Goal: Find specific page/section: Find specific page/section

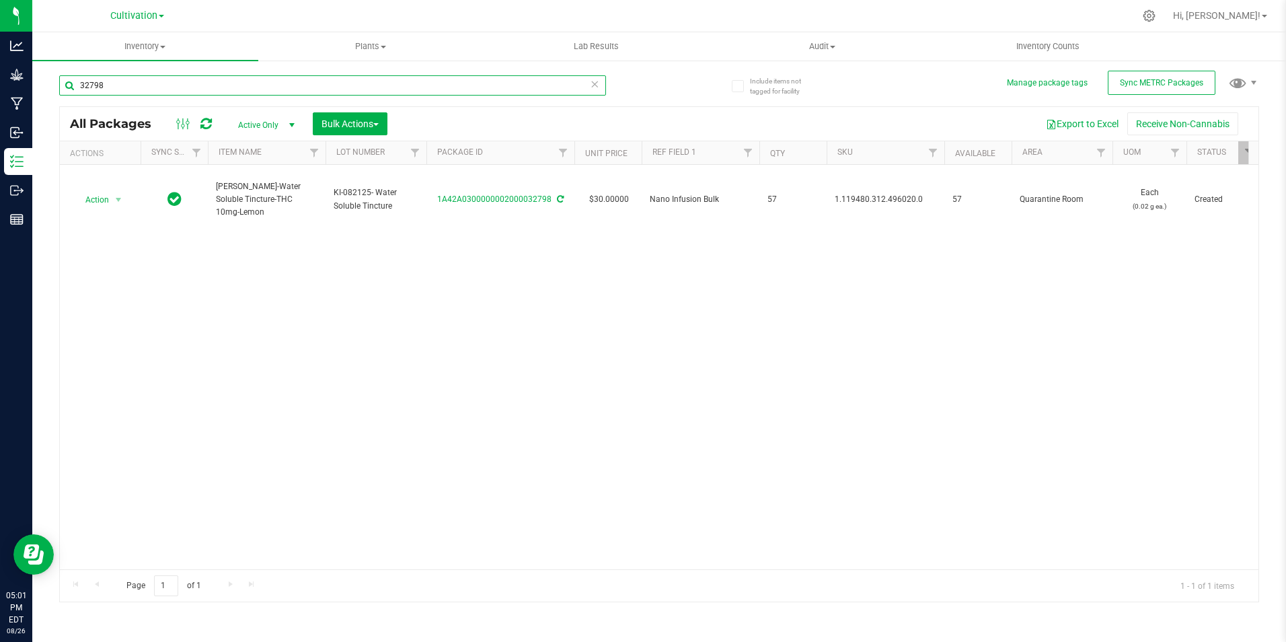
drag, startPoint x: 114, startPoint y: 84, endPoint x: 75, endPoint y: 79, distance: 39.4
click at [75, 79] on input "32798" at bounding box center [332, 85] width 547 height 20
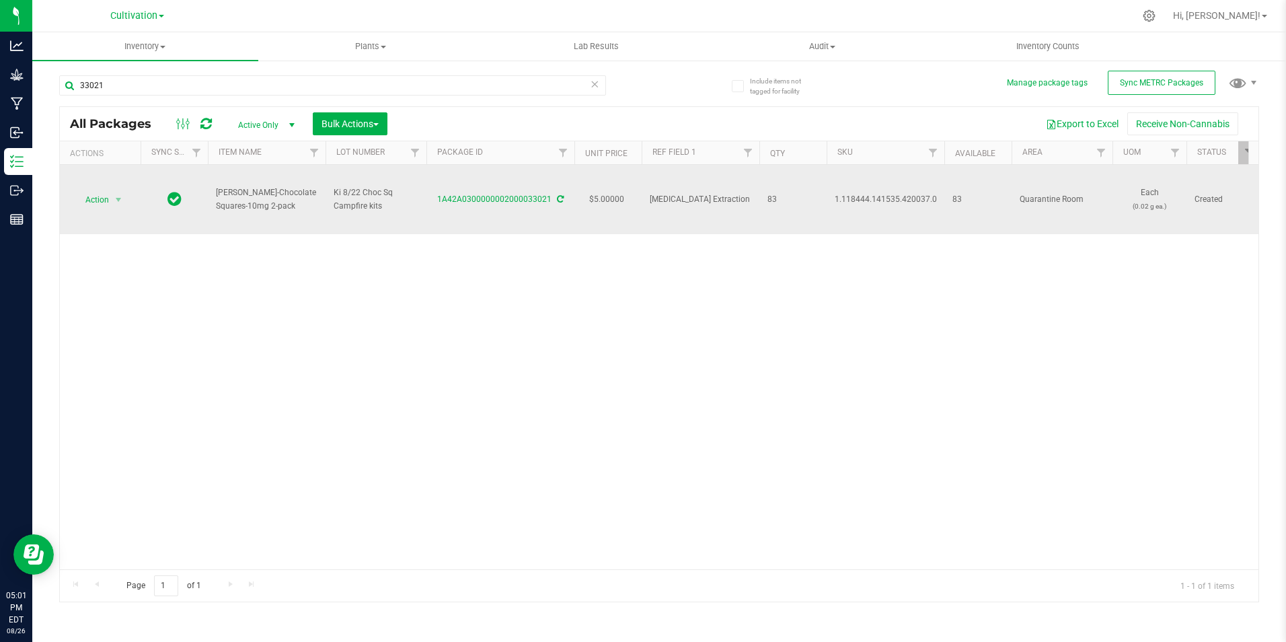
drag, startPoint x: 440, startPoint y: 205, endPoint x: 548, endPoint y: 209, distance: 108.4
click at [548, 209] on td "1A42A0300000002000033021" at bounding box center [501, 199] width 148 height 69
copy link "1A42A0300000002000033021"
drag, startPoint x: 274, startPoint y: 204, endPoint x: 216, endPoint y: 196, distance: 58.4
click at [216, 196] on span "[PERSON_NAME]-Chocolate Squares-10mg 2-pack" at bounding box center [267, 199] width 102 height 26
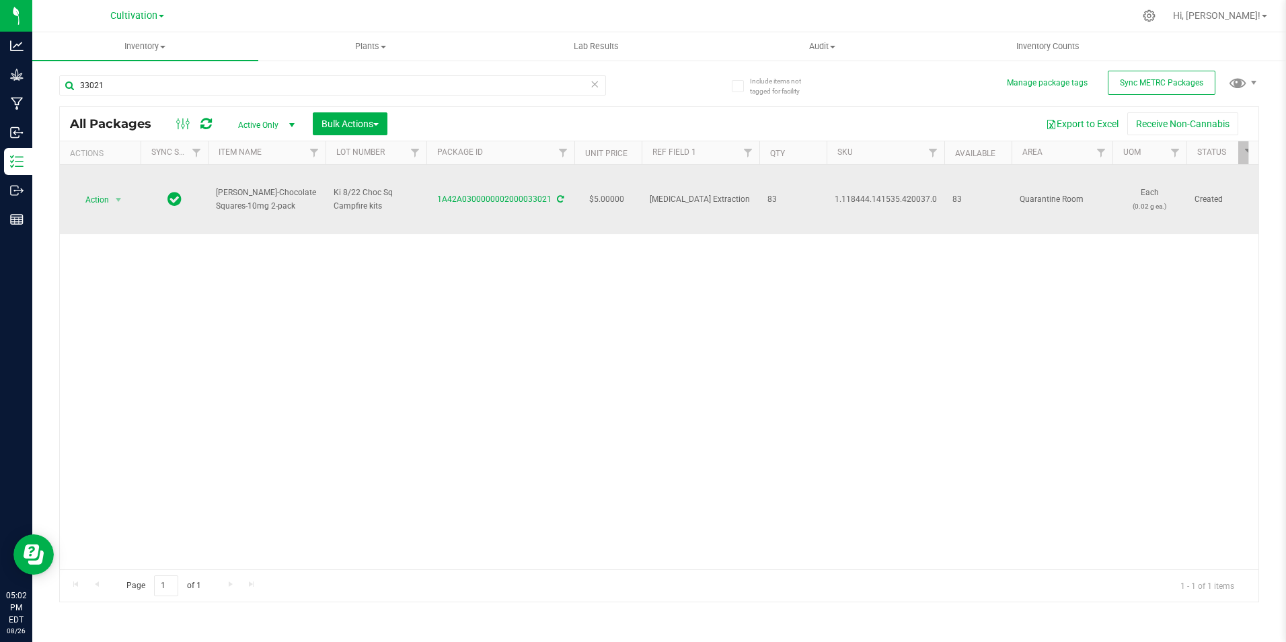
copy span "[PERSON_NAME]-Chocolate Squares-10mg 2-pack"
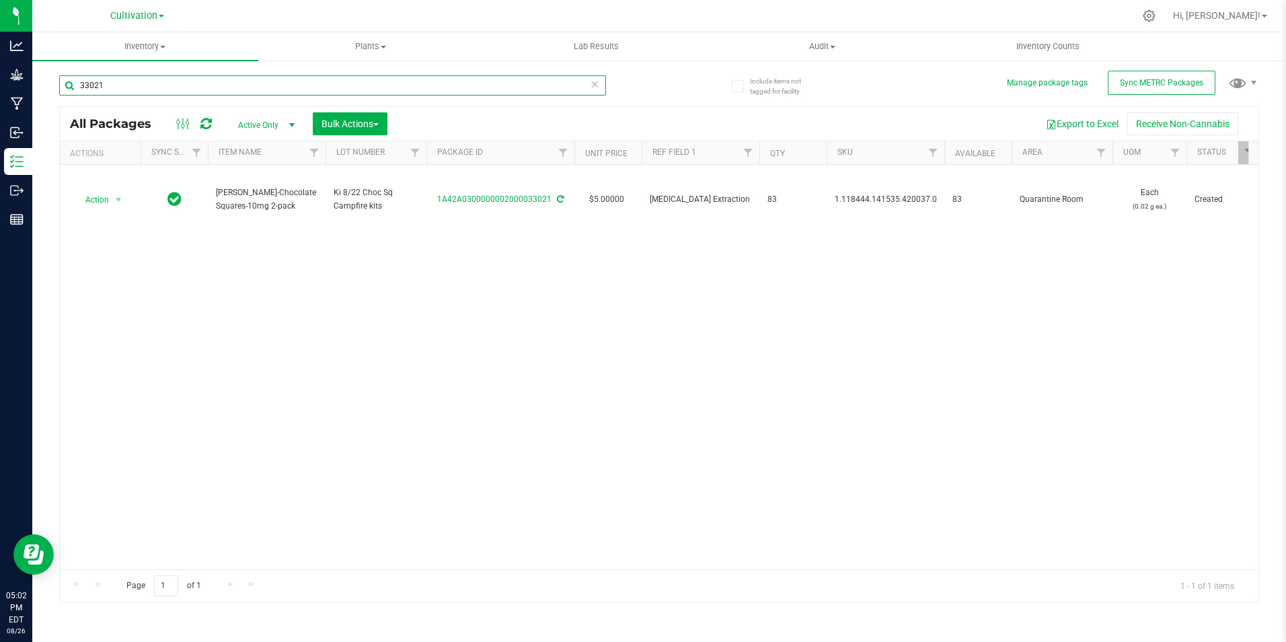
click at [189, 89] on input "33021" at bounding box center [332, 85] width 547 height 20
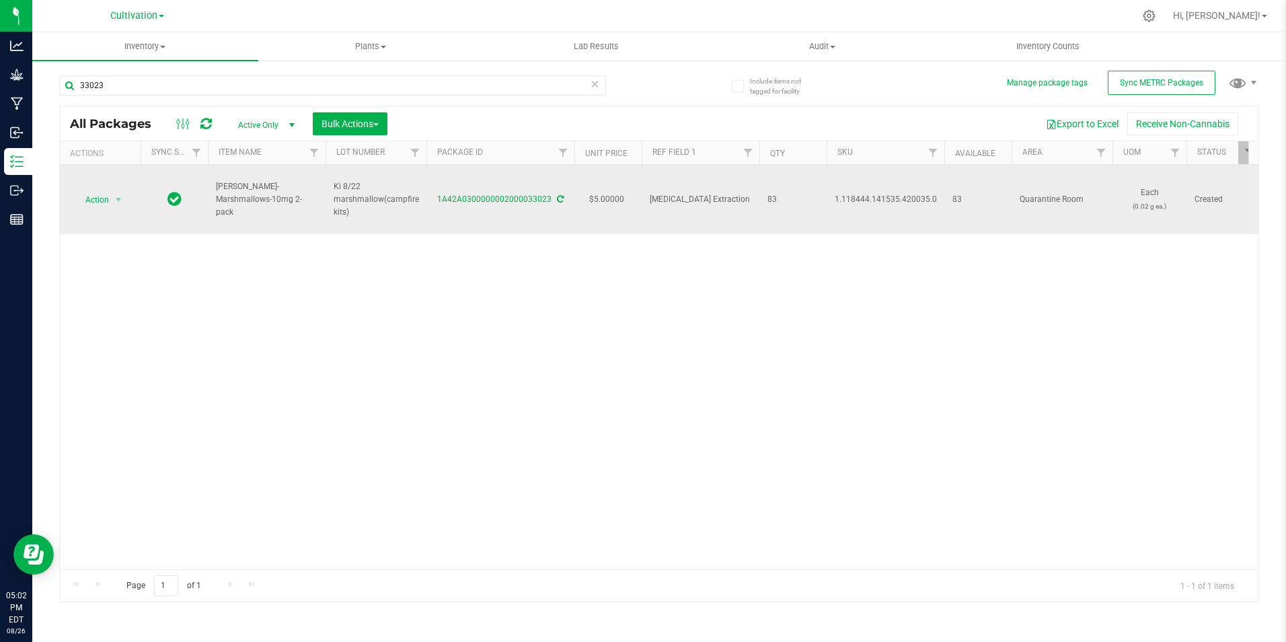
drag, startPoint x: 438, startPoint y: 215, endPoint x: 550, endPoint y: 221, distance: 112.5
click at [550, 221] on td "1A42A0300000002000033023" at bounding box center [501, 199] width 148 height 69
copy link "1A42A0300000002000033023"
drag, startPoint x: 242, startPoint y: 210, endPoint x: 210, endPoint y: 200, distance: 33.8
click at [210, 200] on td "[PERSON_NAME]-Marshmallows-10mg 2-pack" at bounding box center [267, 199] width 118 height 69
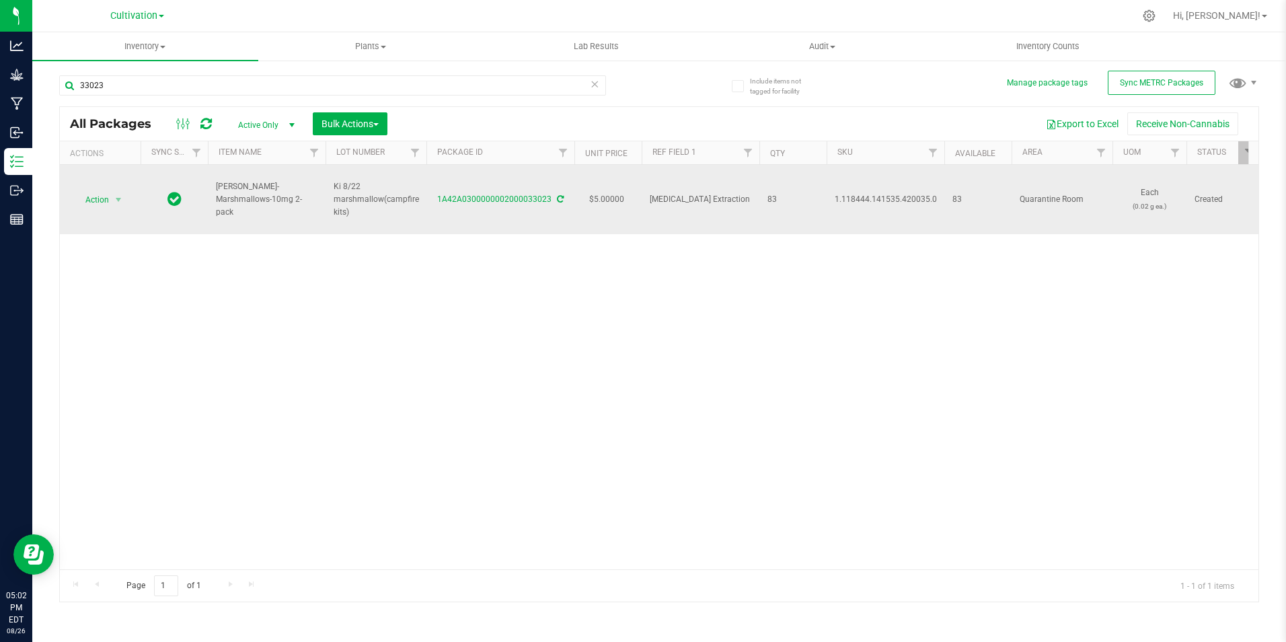
copy span "[PERSON_NAME]-Marshmallows-10mg 2-pack"
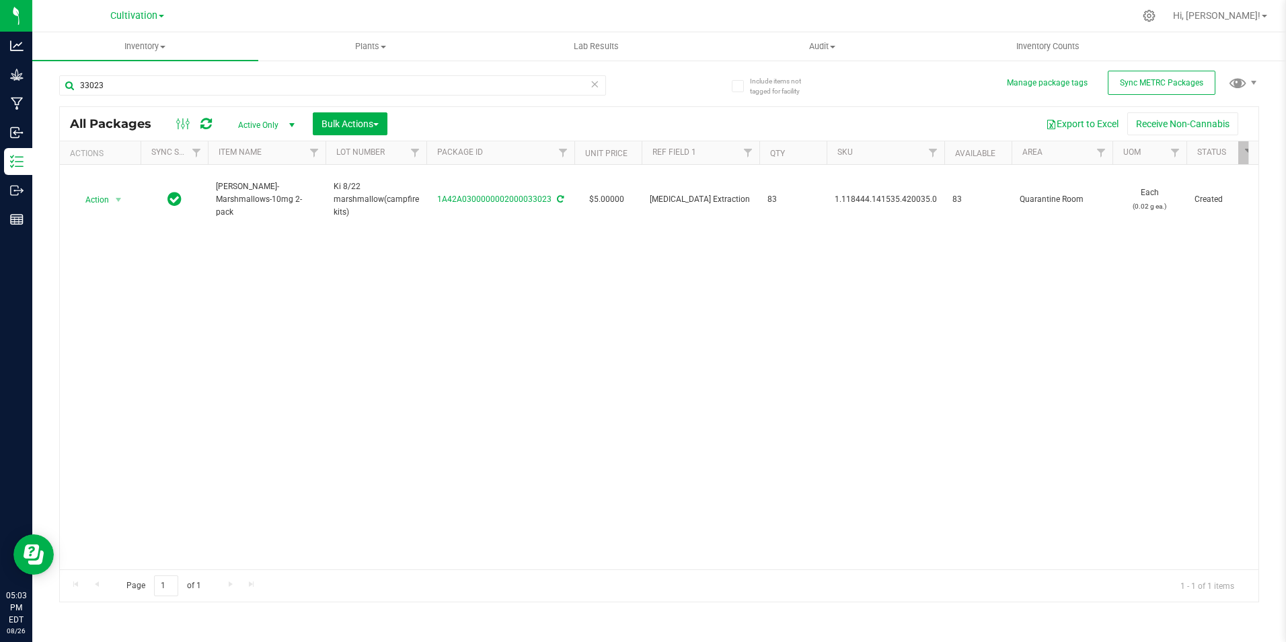
click at [235, 73] on div "33023" at bounding box center [359, 84] width 600 height 43
click at [236, 85] on input "33023" at bounding box center [332, 85] width 547 height 20
type input "33024"
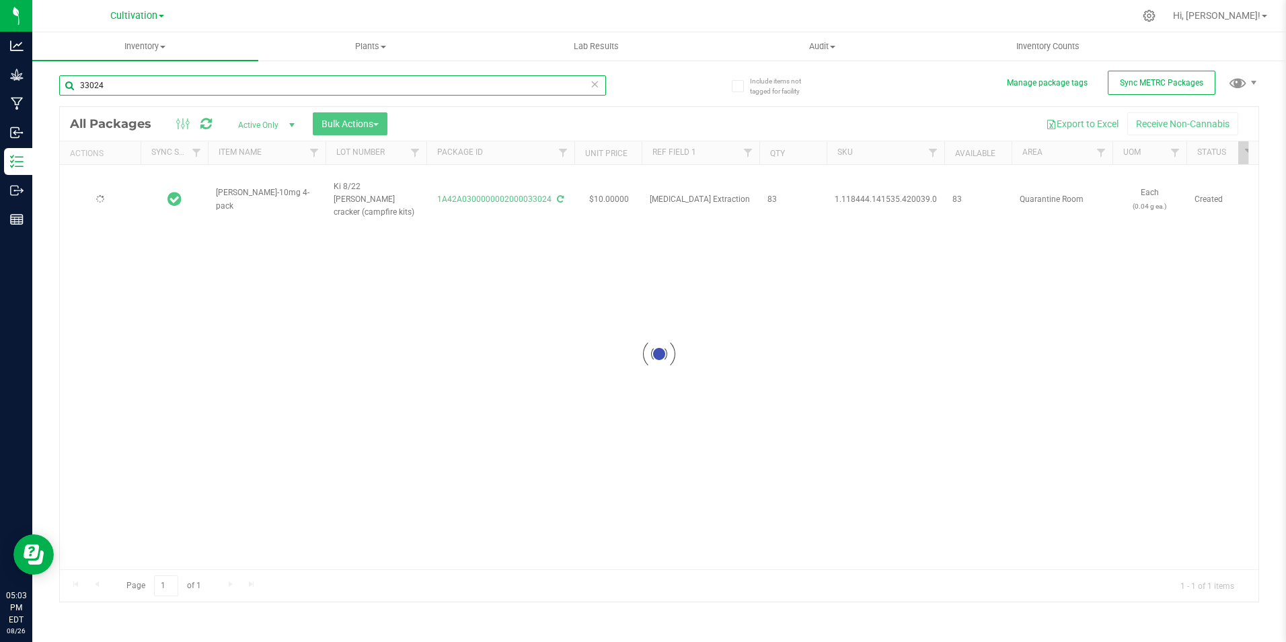
type input "[DATE]"
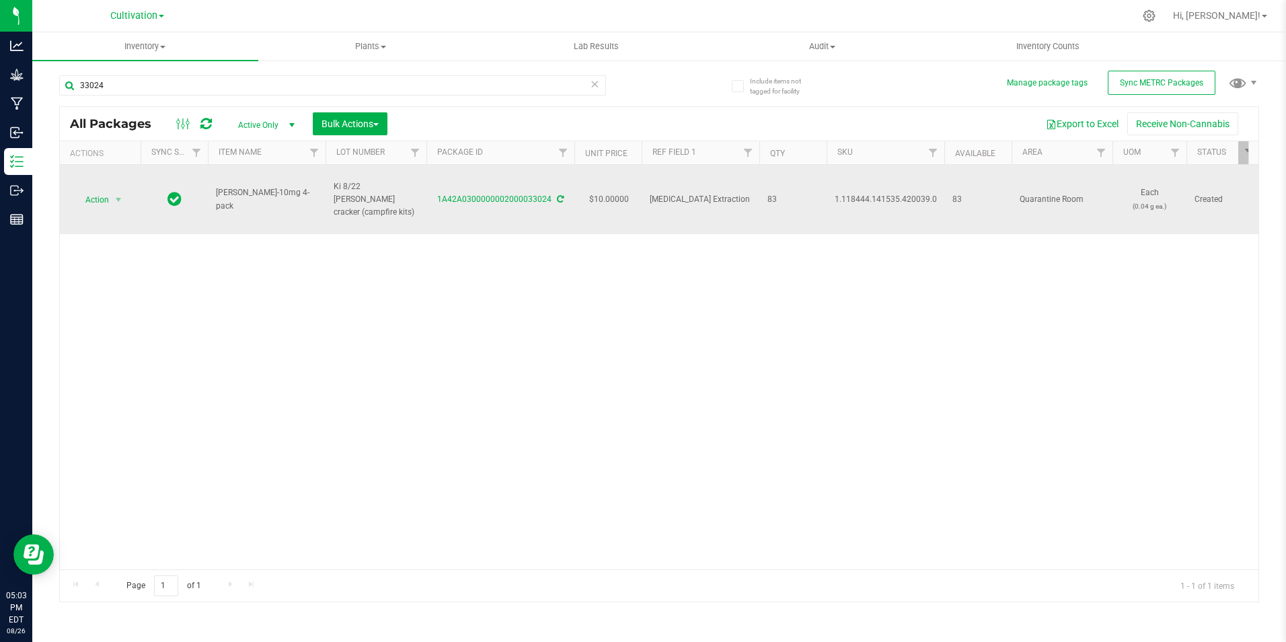
drag, startPoint x: 438, startPoint y: 210, endPoint x: 550, endPoint y: 223, distance: 112.4
click at [550, 223] on td "1A42A0300000002000033024" at bounding box center [501, 199] width 148 height 69
copy link "1A42A0300000002000033024"
drag, startPoint x: 266, startPoint y: 206, endPoint x: 213, endPoint y: 196, distance: 53.3
click at [213, 196] on td "[PERSON_NAME]-10mg 4-pack" at bounding box center [267, 199] width 118 height 69
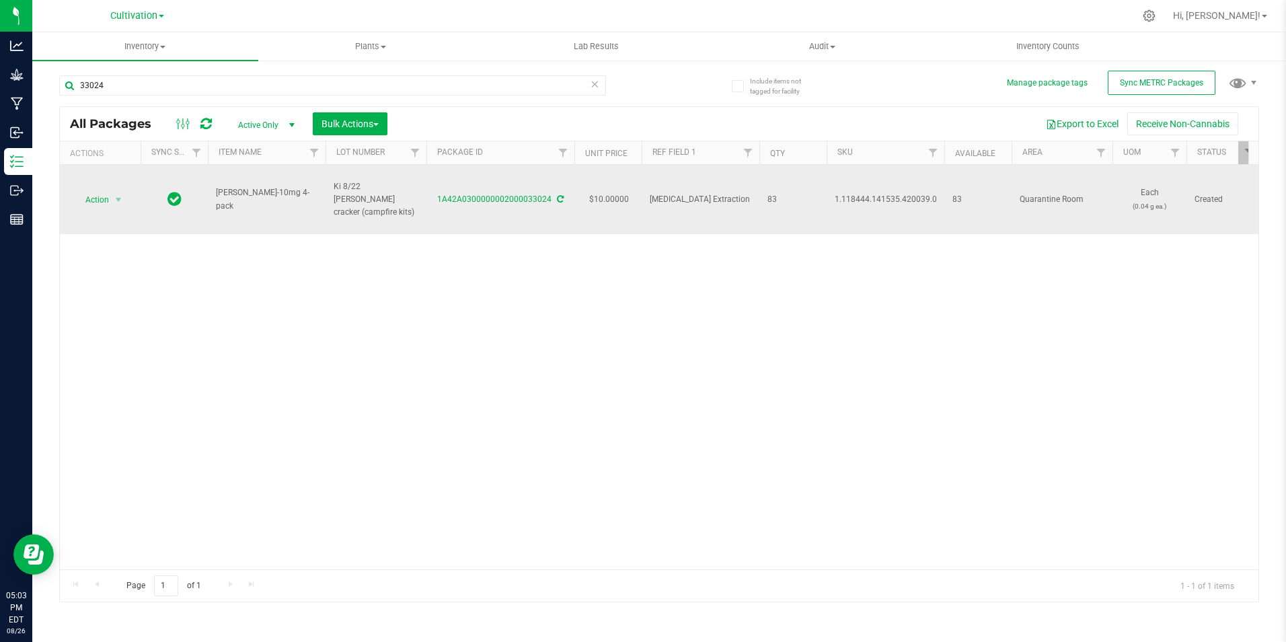
copy span "[PERSON_NAME]-10mg 4-pack"
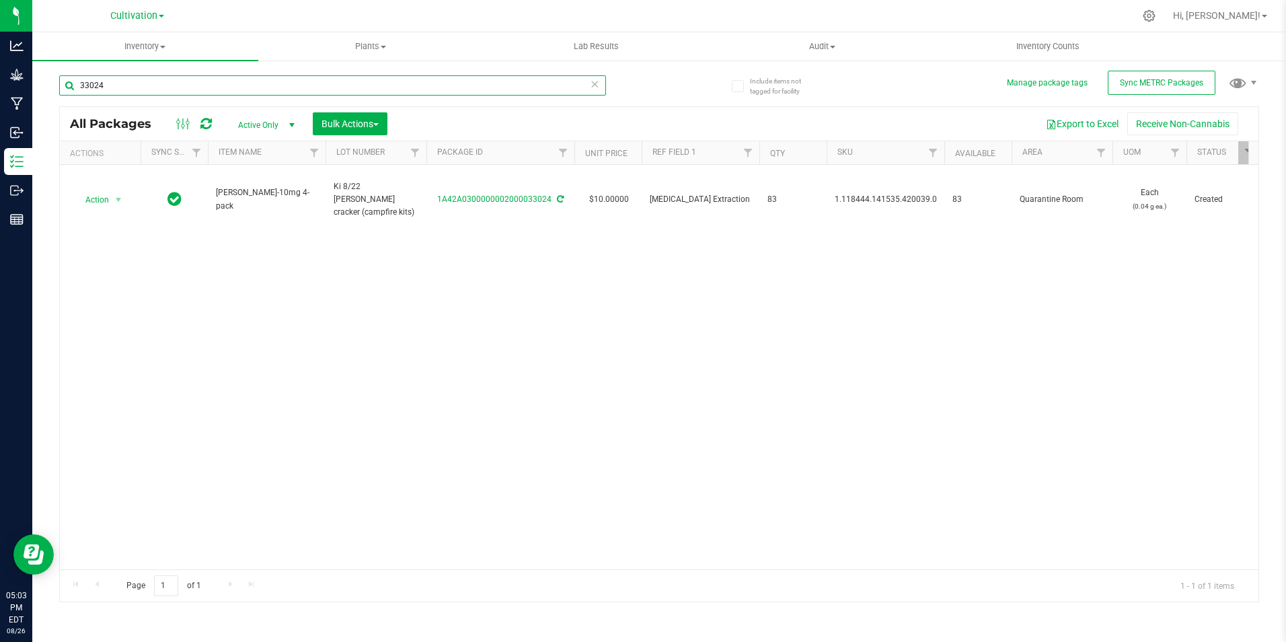
click at [120, 88] on input "33024" at bounding box center [332, 85] width 547 height 20
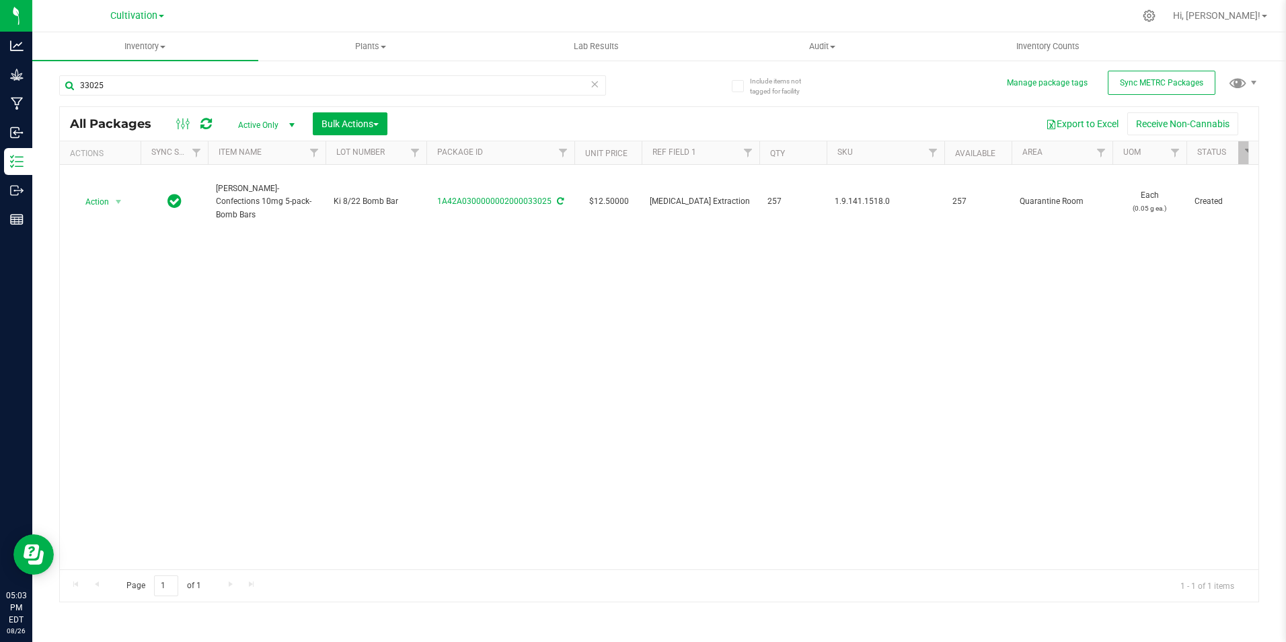
click at [467, 280] on div "Action Action Adjust qty Create package Edit attributes Global inventory Locate…" at bounding box center [659, 367] width 1199 height 404
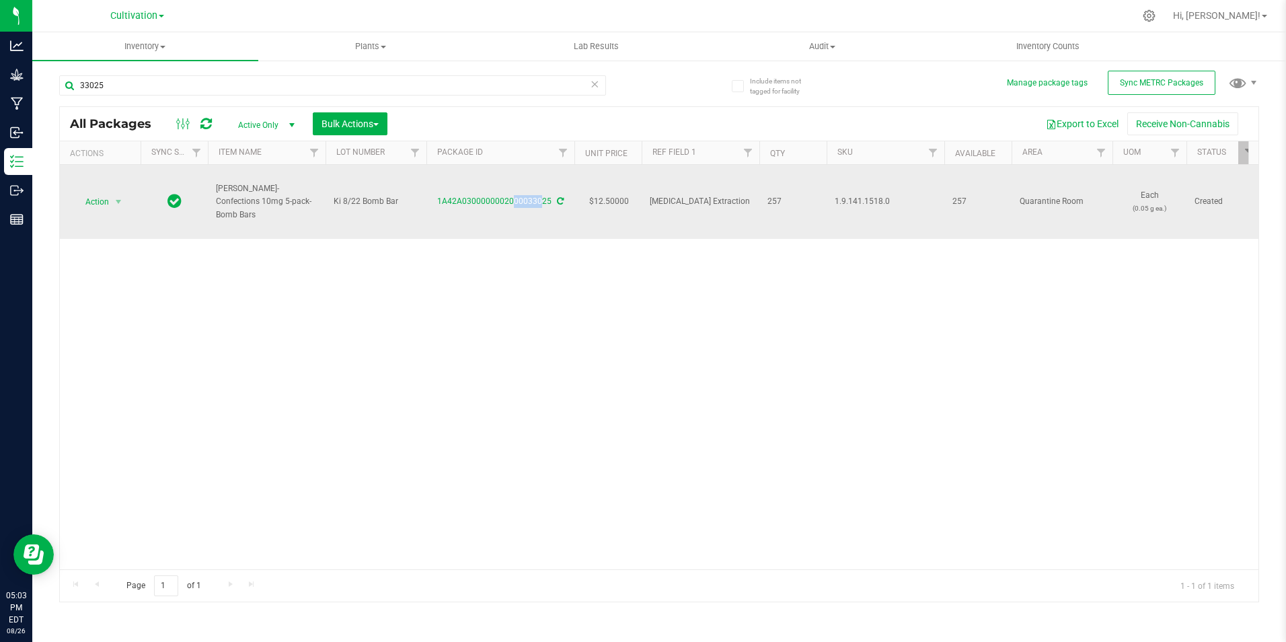
drag, startPoint x: 442, startPoint y: 215, endPoint x: 474, endPoint y: 217, distance: 32.4
click at [474, 217] on td "1A42A0300000002000033025" at bounding box center [501, 202] width 148 height 74
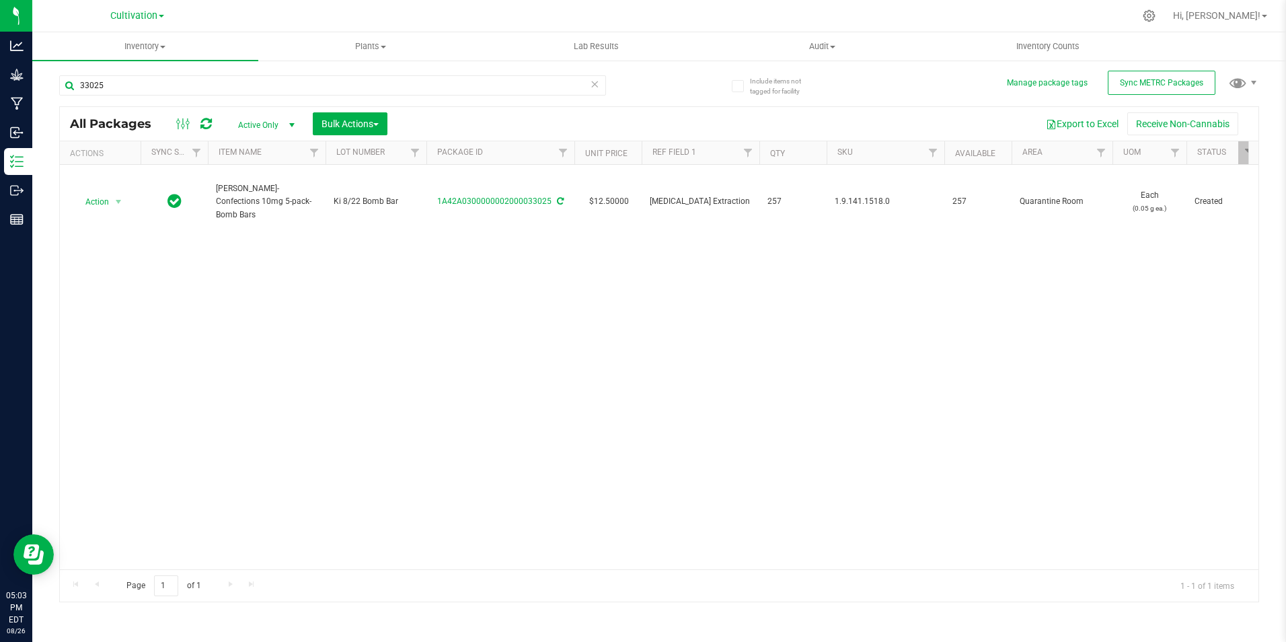
drag, startPoint x: 478, startPoint y: 217, endPoint x: 472, endPoint y: 254, distance: 37.5
click at [487, 275] on div "Action Action Adjust qty Create package Edit attributes Global inventory Locate…" at bounding box center [659, 367] width 1199 height 404
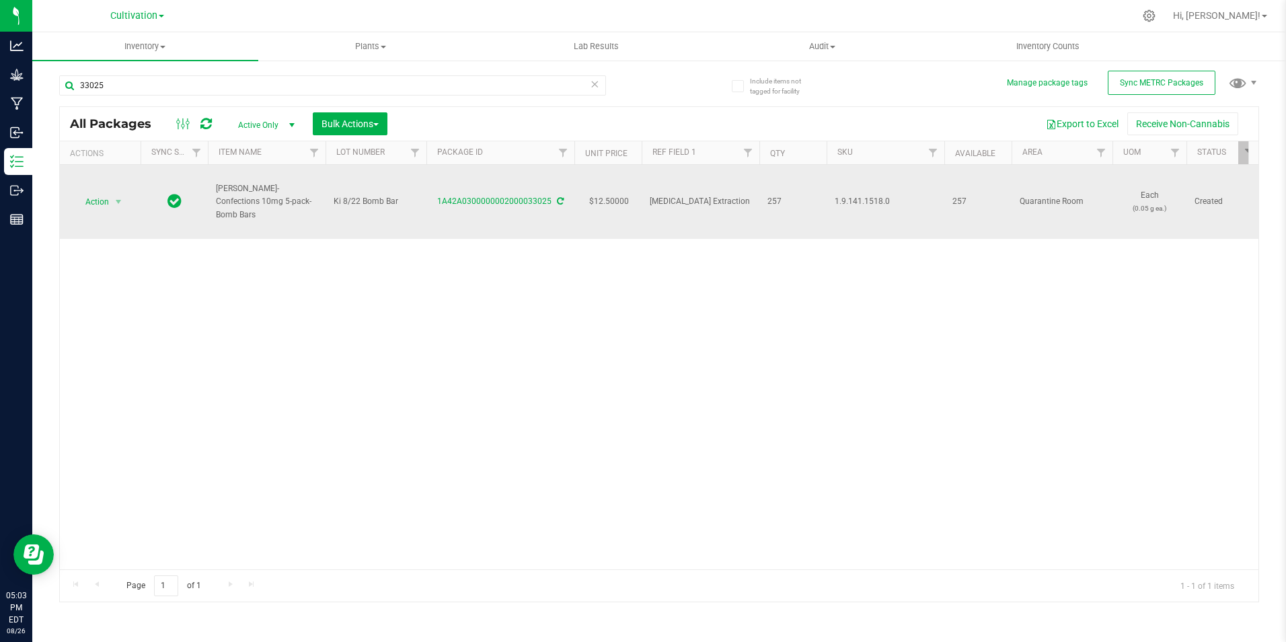
drag, startPoint x: 431, startPoint y: 212, endPoint x: 548, endPoint y: 221, distance: 117.4
click at [548, 221] on td "1A42A0300000002000033025" at bounding box center [501, 202] width 148 height 74
copy link "1A42A0300000002000033025"
drag, startPoint x: 293, startPoint y: 211, endPoint x: 215, endPoint y: 198, distance: 79.8
click at [215, 198] on td "[PERSON_NAME]-Confections 10mg 5-pack-Bomb Bars" at bounding box center [267, 202] width 118 height 74
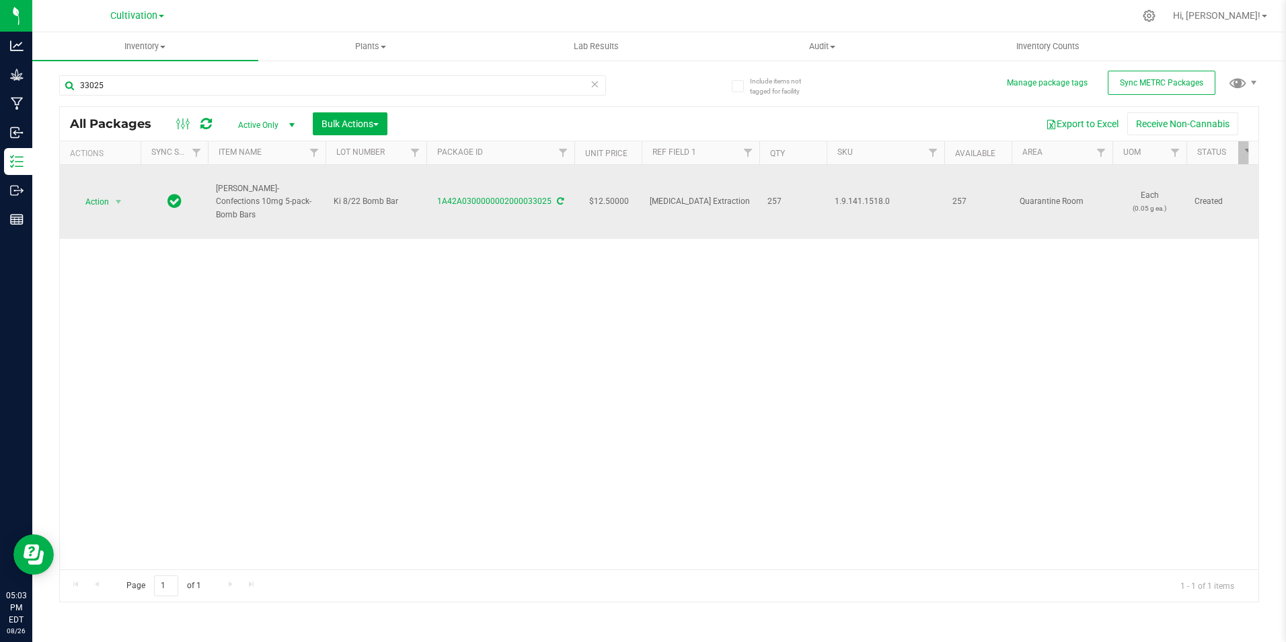
copy span "[PERSON_NAME]-Confections 10mg 5-pack-Bomb Bars"
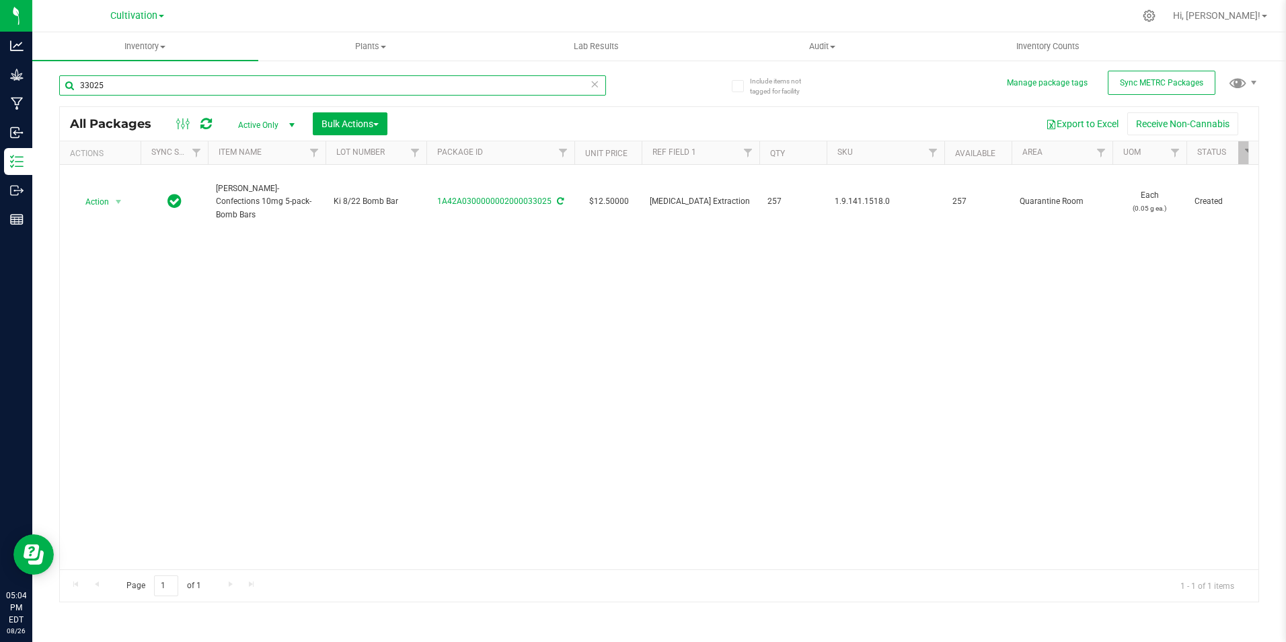
click at [172, 82] on input "33025" at bounding box center [332, 85] width 547 height 20
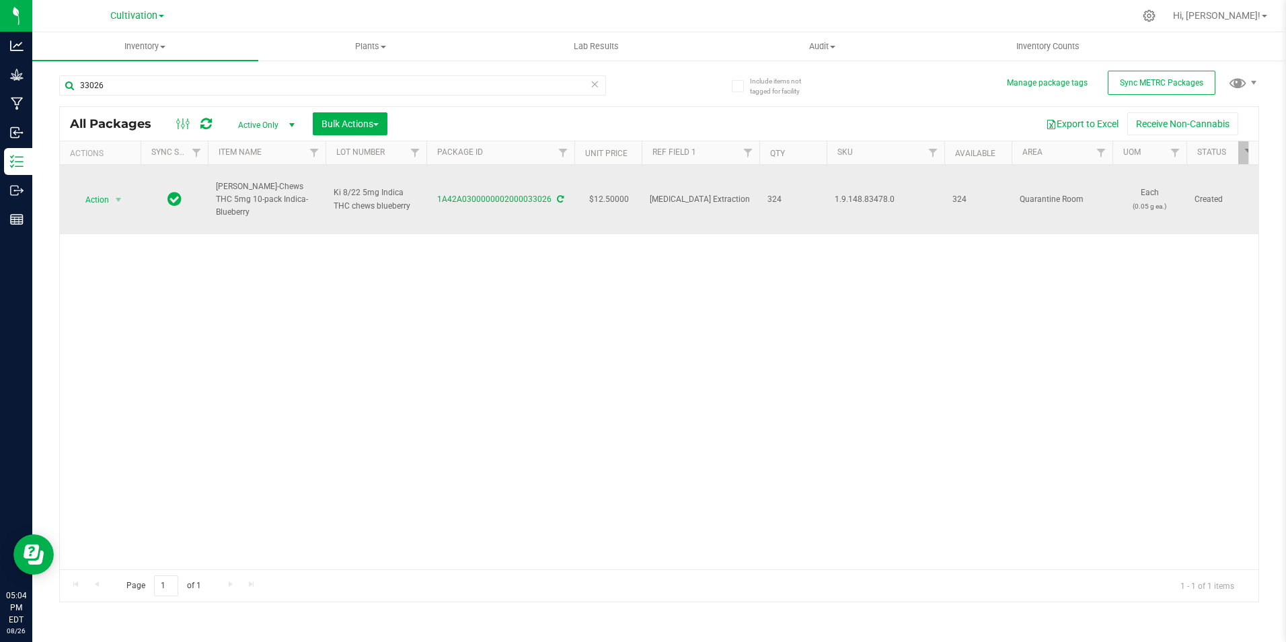
drag, startPoint x: 441, startPoint y: 208, endPoint x: 550, endPoint y: 209, distance: 109.0
click at [550, 209] on td "1A42A0300000002000033026" at bounding box center [501, 199] width 148 height 69
copy link "1A42A0300000002000033026"
drag, startPoint x: 281, startPoint y: 203, endPoint x: 217, endPoint y: 192, distance: 64.8
click at [215, 192] on td "[PERSON_NAME]-Chews THC 5mg 10-pack Indica-Blueberry" at bounding box center [267, 199] width 118 height 69
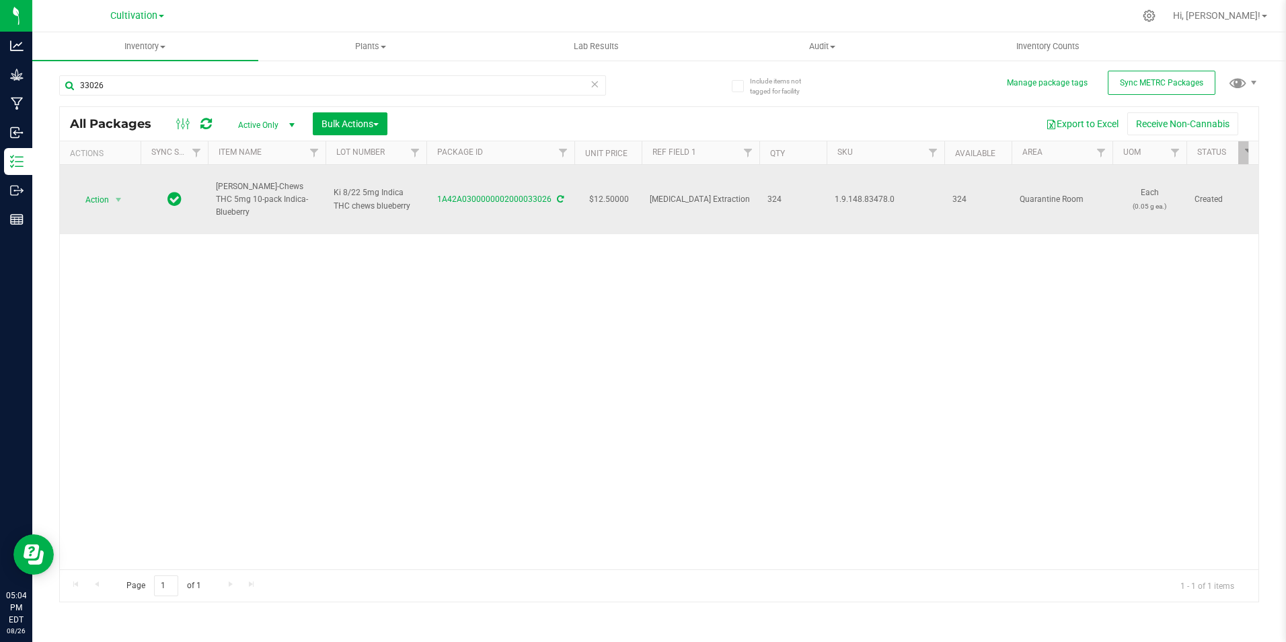
copy span "[PERSON_NAME]-Chews THC 5mg 10-pack Indica-Blueberry"
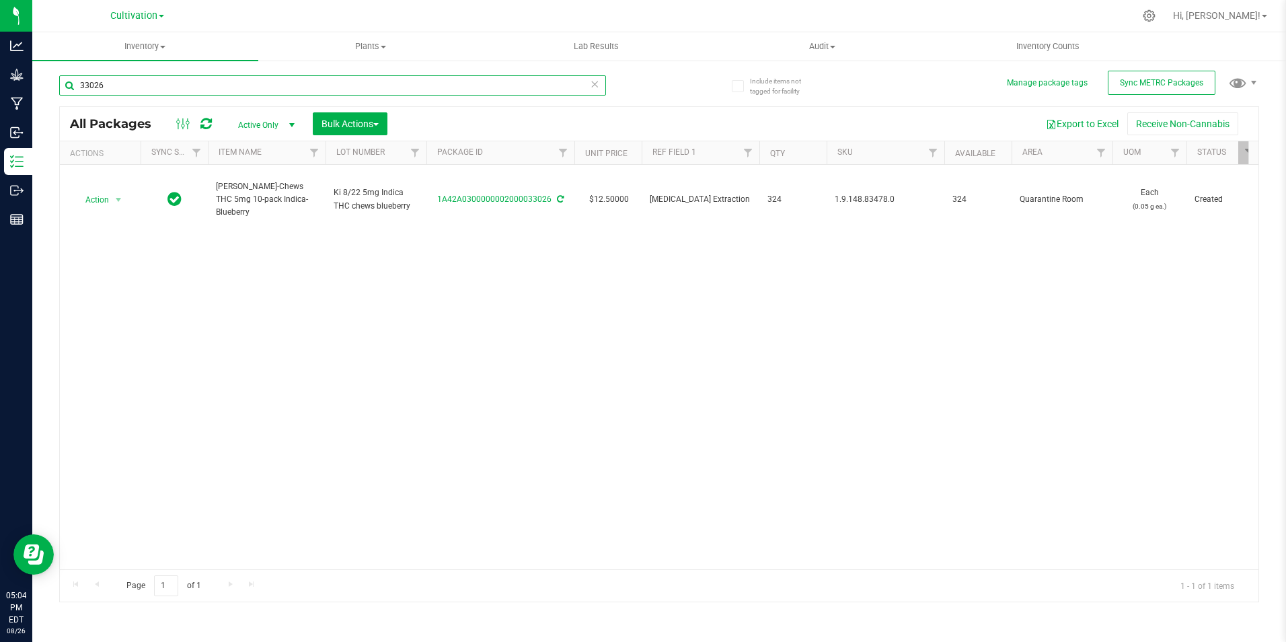
click at [126, 81] on input "33026" at bounding box center [332, 85] width 547 height 20
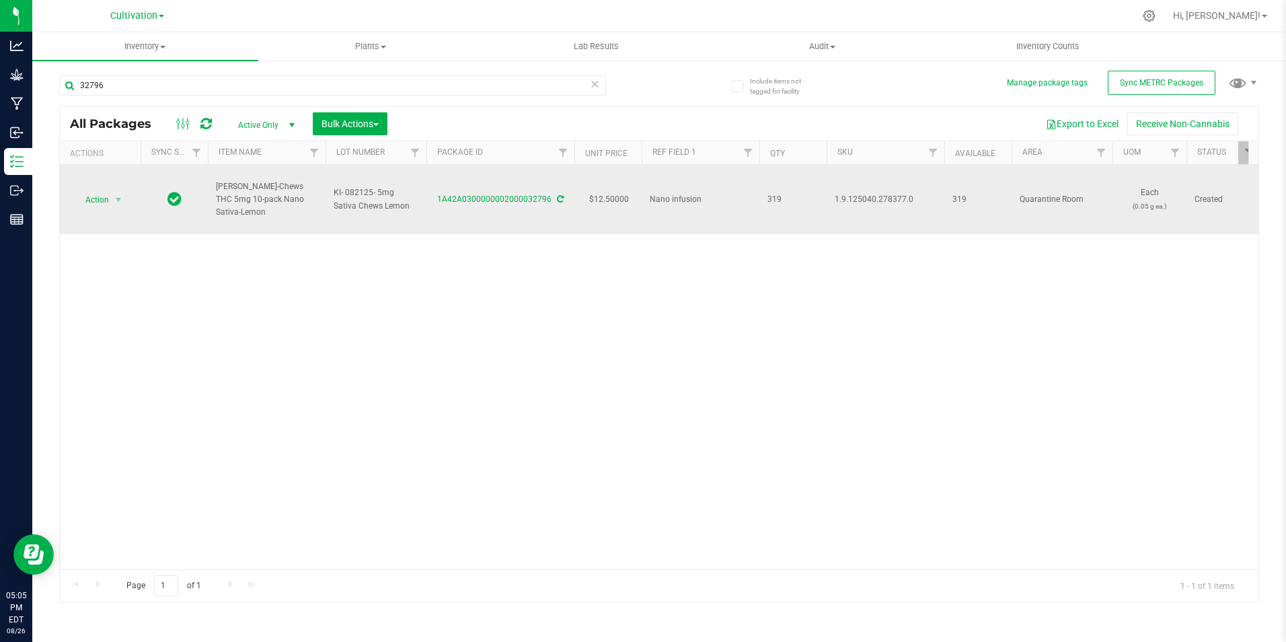
drag, startPoint x: 441, startPoint y: 209, endPoint x: 550, endPoint y: 208, distance: 108.3
click at [550, 208] on td "1A42A0300000002000032796" at bounding box center [501, 199] width 148 height 69
drag, startPoint x: 316, startPoint y: 208, endPoint x: 222, endPoint y: 194, distance: 94.6
click at [222, 194] on span "[PERSON_NAME]-Chews THC 5mg 10-pack Nano Sativa-Lemon" at bounding box center [267, 199] width 102 height 39
drag, startPoint x: 222, startPoint y: 194, endPoint x: 274, endPoint y: 225, distance: 60.4
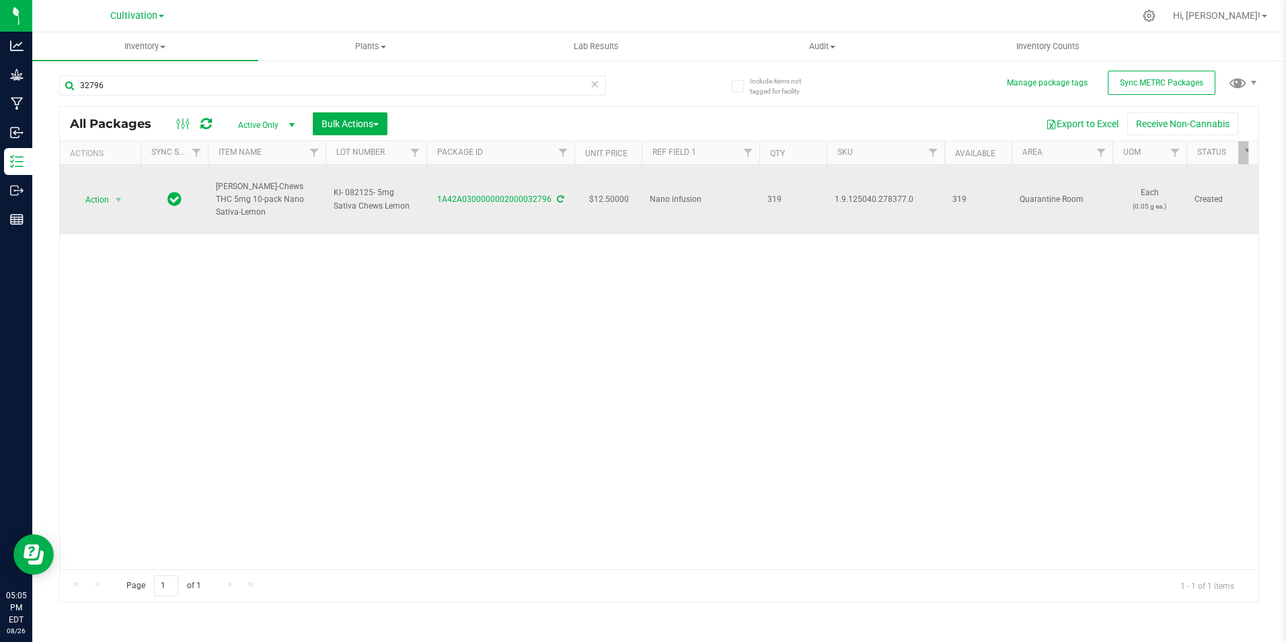
click at [235, 237] on div "Action Action Adjust qty Create package Edit attributes Global inventory Locate…" at bounding box center [659, 367] width 1199 height 404
drag, startPoint x: 309, startPoint y: 202, endPoint x: 212, endPoint y: 188, distance: 97.9
click at [212, 188] on td "[PERSON_NAME]-Chews THC 5mg 10-pack Nano Sativa-Lemon" at bounding box center [267, 199] width 118 height 69
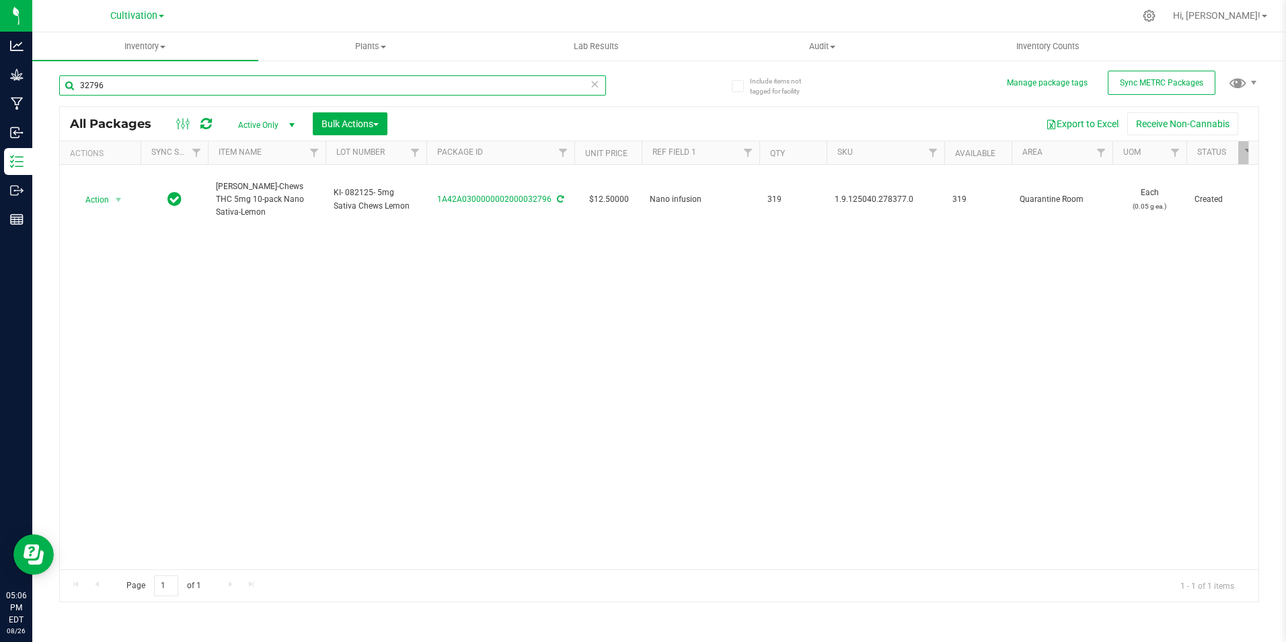
click at [181, 89] on input "32796" at bounding box center [332, 85] width 547 height 20
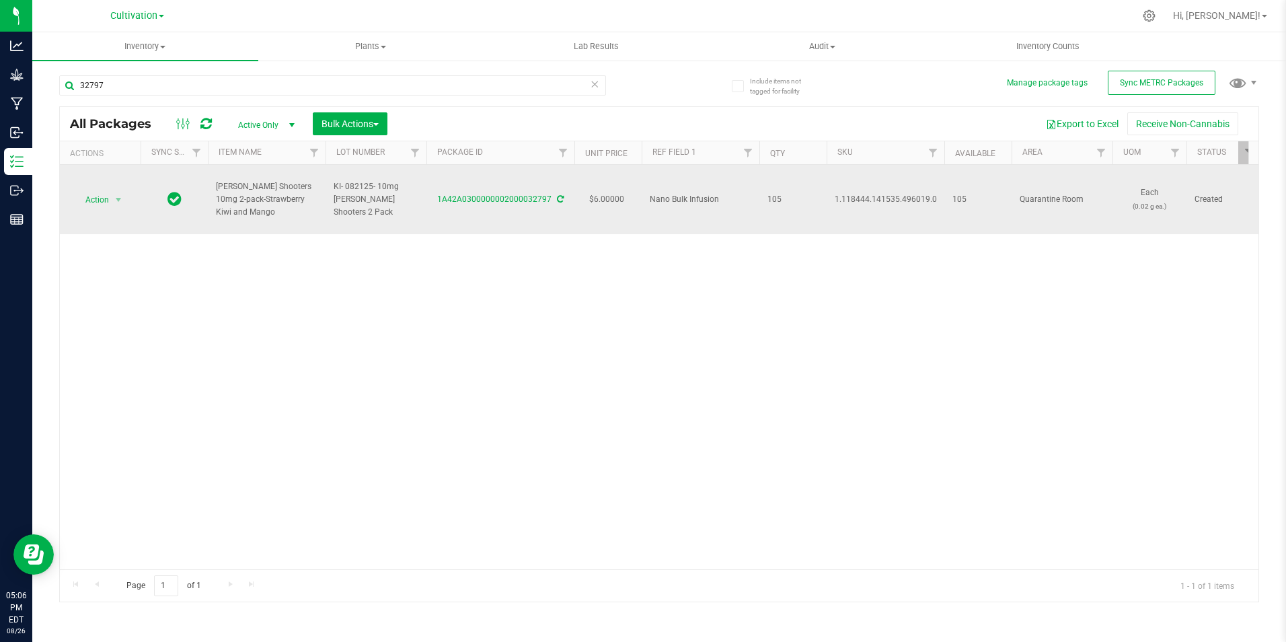
drag, startPoint x: 441, startPoint y: 205, endPoint x: 548, endPoint y: 210, distance: 107.8
click at [548, 210] on td "1A42A0300000002000032797" at bounding box center [501, 199] width 148 height 69
drag, startPoint x: 262, startPoint y: 213, endPoint x: 203, endPoint y: 203, distance: 59.4
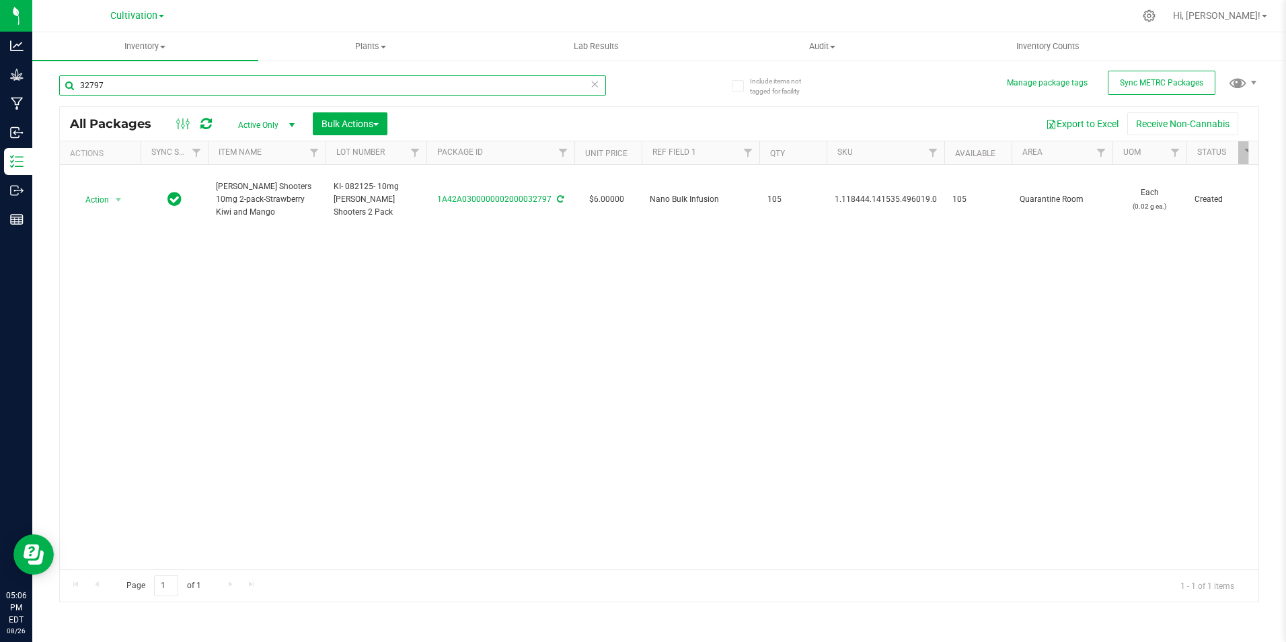
click at [184, 87] on input "32797" at bounding box center [332, 85] width 547 height 20
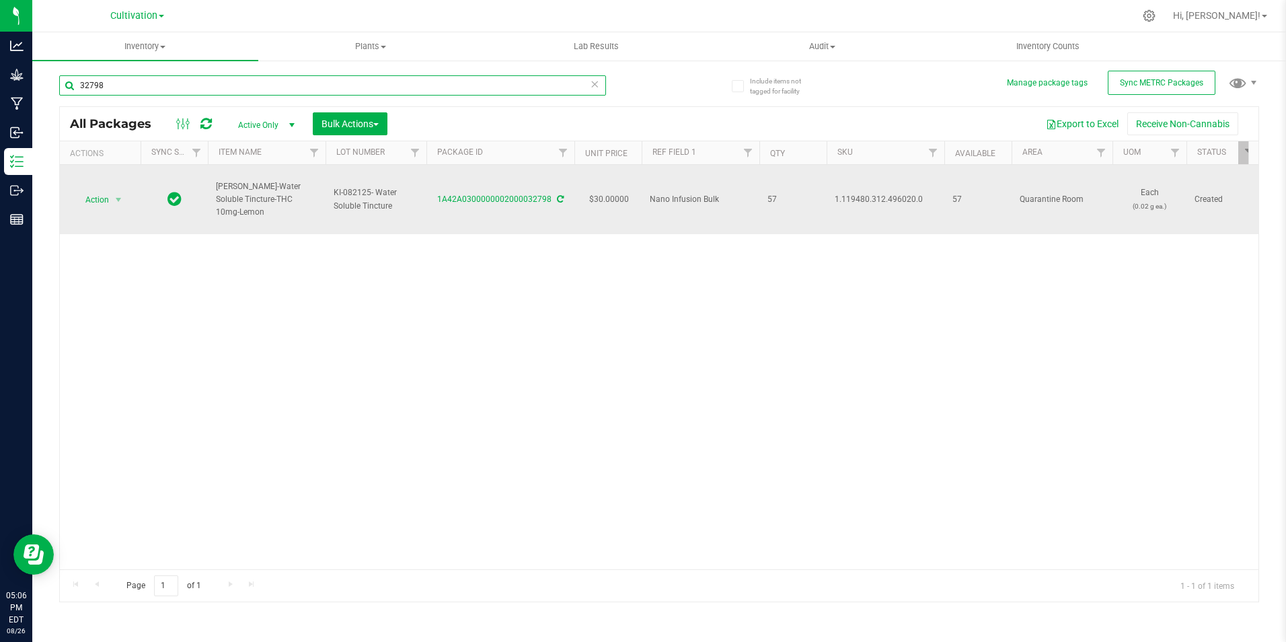
type input "32798"
drag, startPoint x: 437, startPoint y: 213, endPoint x: 550, endPoint y: 221, distance: 112.6
click at [550, 221] on td "1A42A0300000002000032798" at bounding box center [501, 199] width 148 height 69
drag, startPoint x: 302, startPoint y: 205, endPoint x: 215, endPoint y: 191, distance: 87.8
click at [215, 191] on td "[PERSON_NAME]-Water Soluble Tincture-THC 10mg-Lemon" at bounding box center [267, 199] width 118 height 69
